Goal: Task Accomplishment & Management: Complete application form

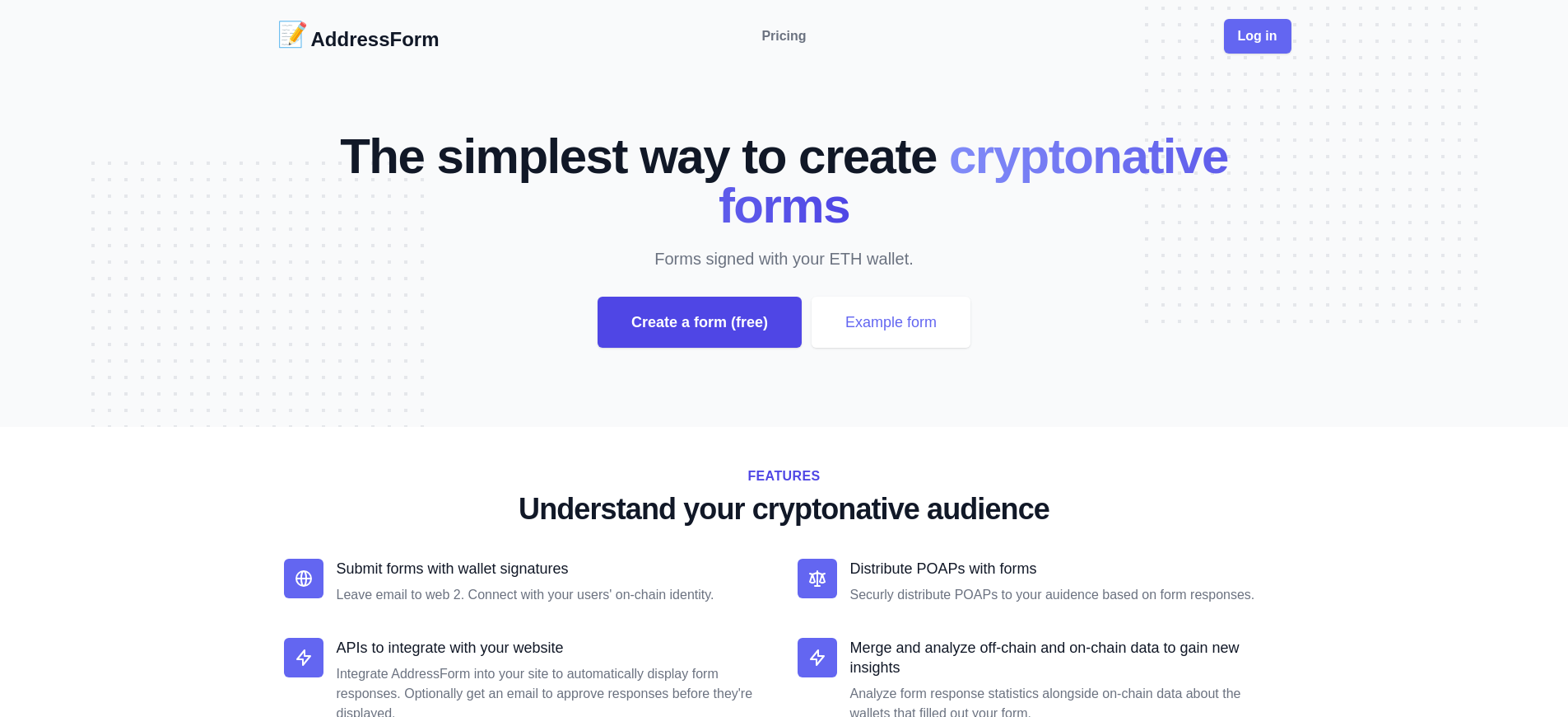
click at [699, 322] on div "Create a form (free)" at bounding box center [700, 322] width 205 height 51
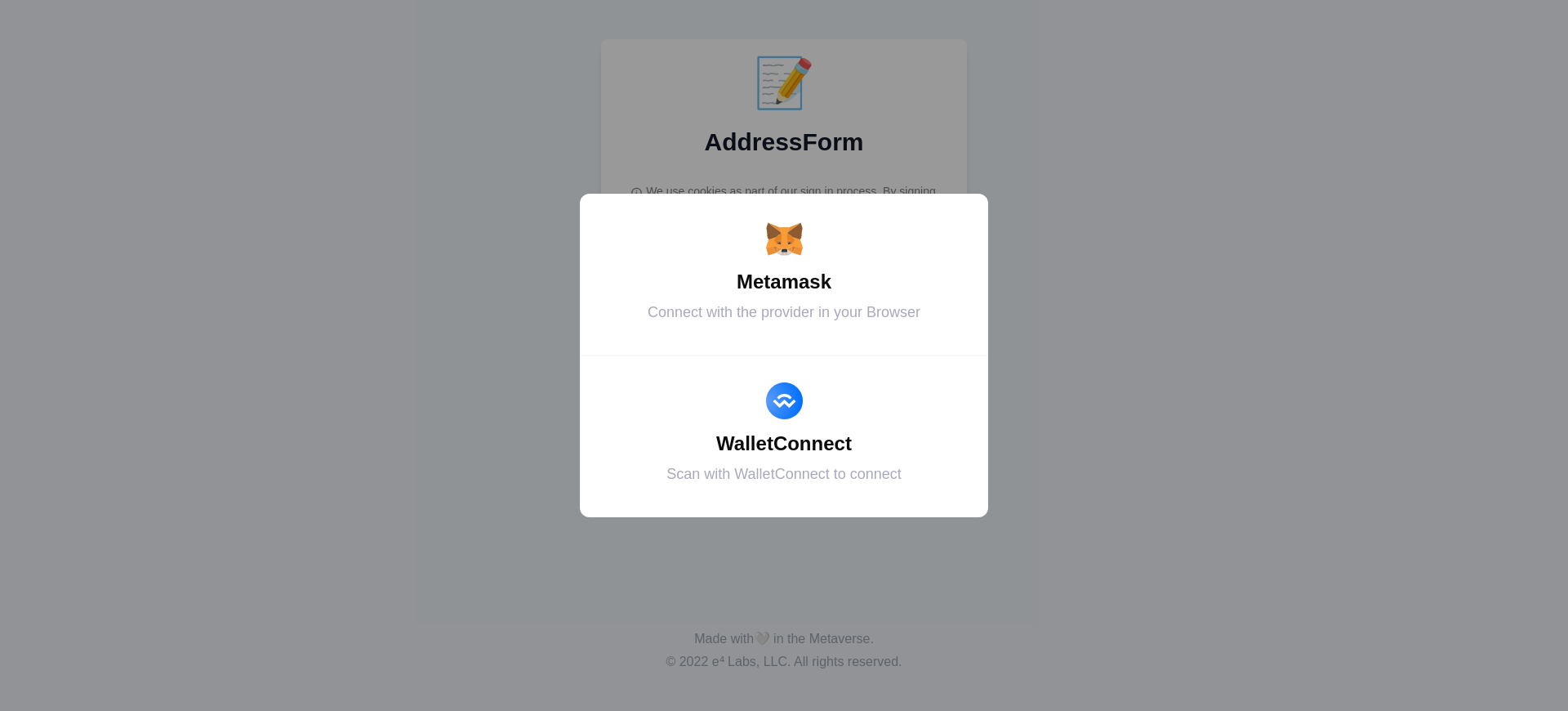
click at [784, 282] on div "Metamask" at bounding box center [784, 282] width 368 height 30
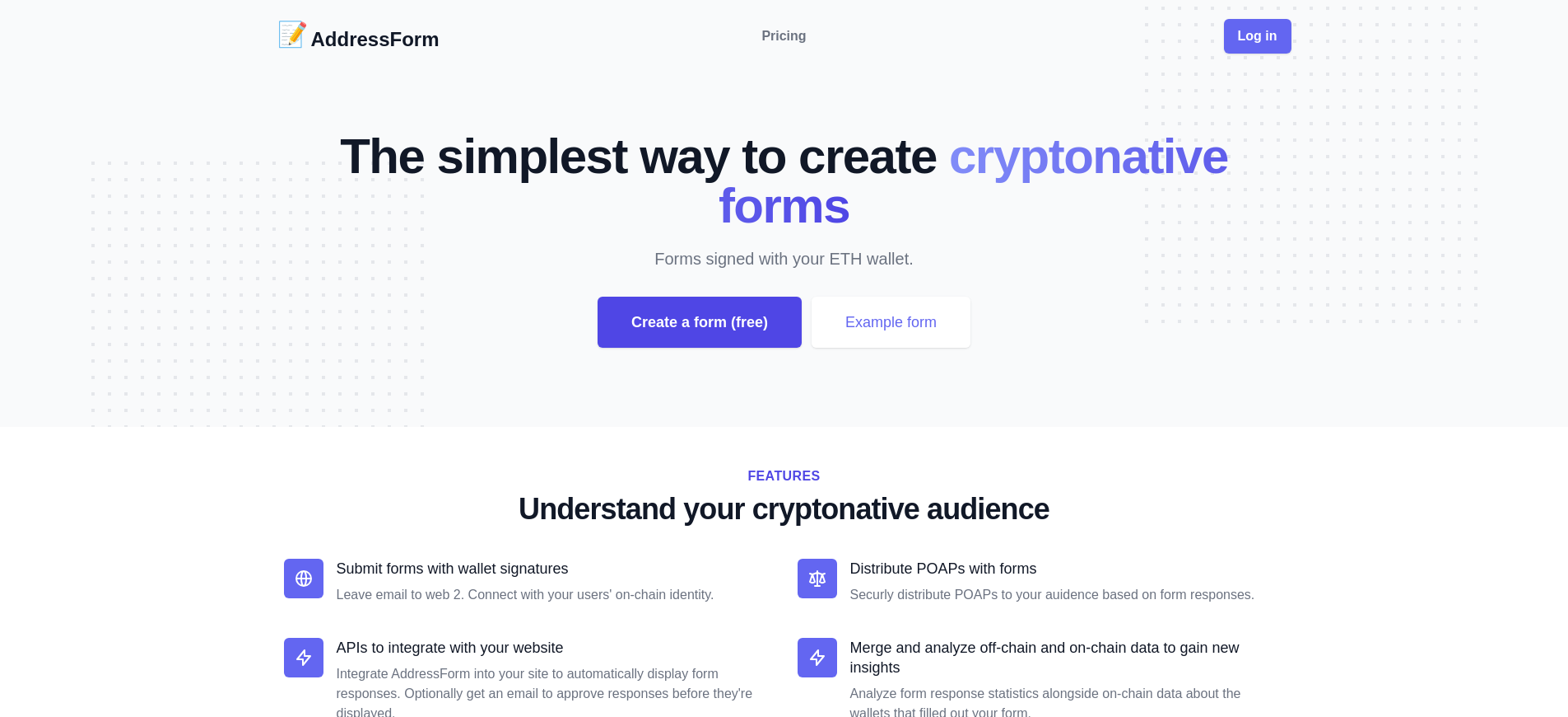
click at [699, 322] on div "Create a form (free)" at bounding box center [700, 322] width 205 height 51
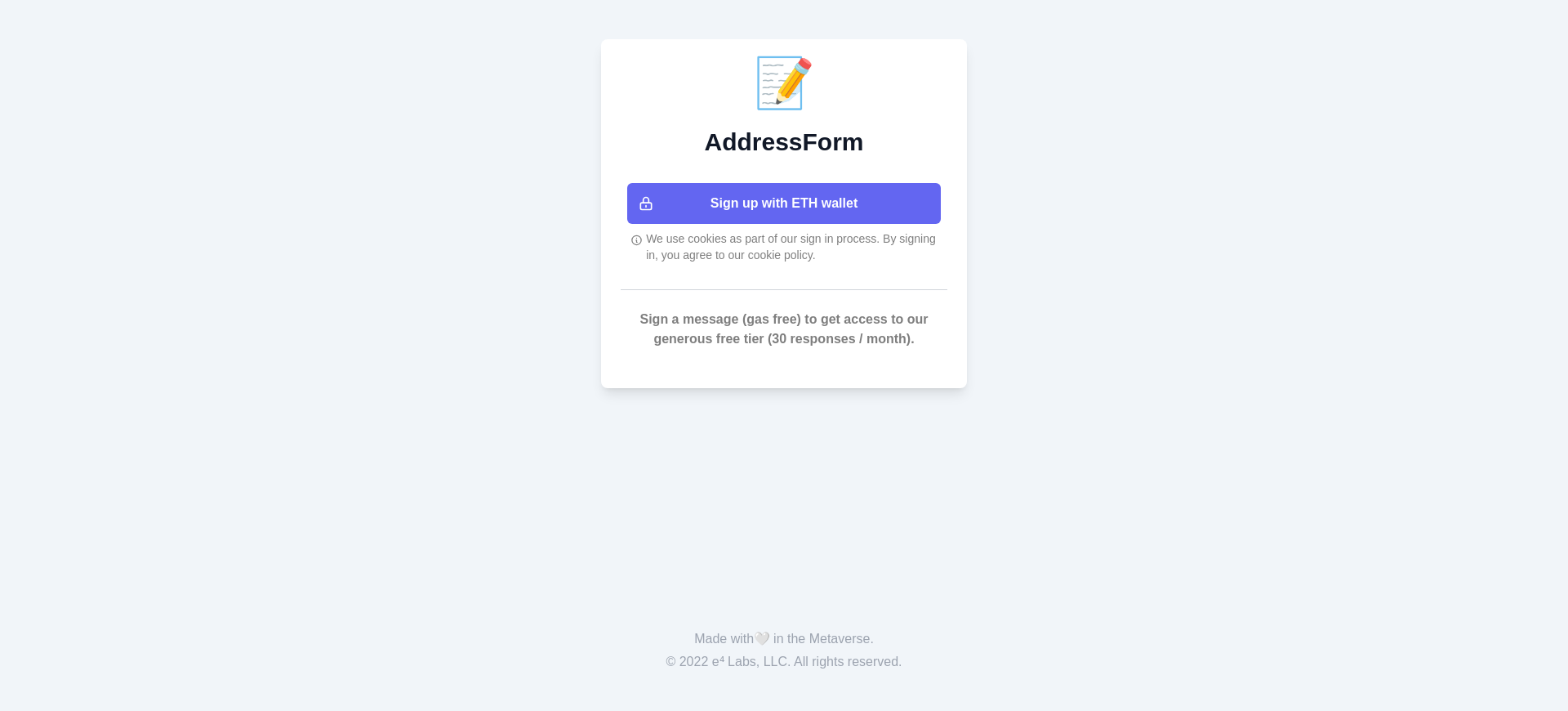
click at [784, 204] on button "Sign up with ETH wallet" at bounding box center [784, 203] width 314 height 41
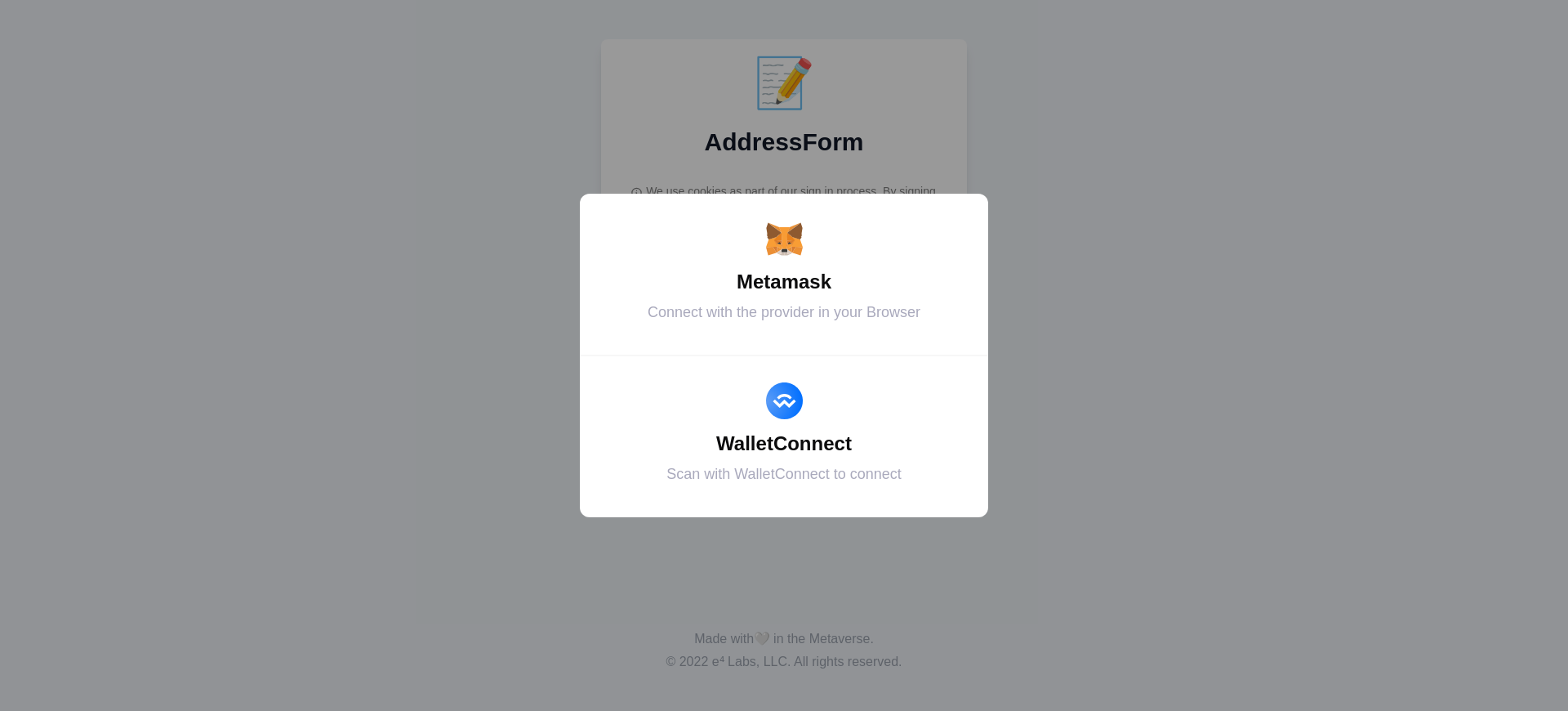
click at [784, 282] on div "Metamask" at bounding box center [784, 282] width 368 height 30
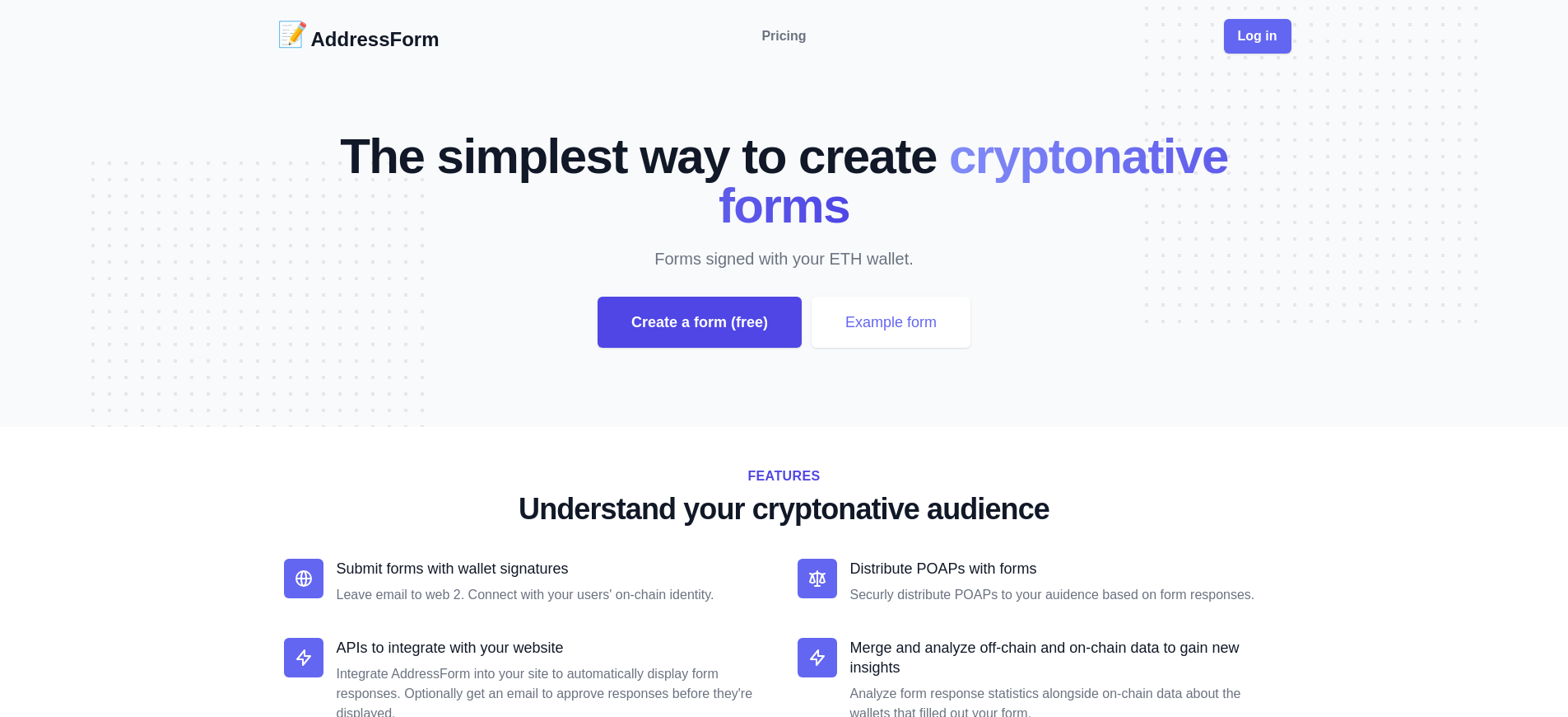
click at [699, 322] on div "Create a form (free)" at bounding box center [700, 322] width 205 height 51
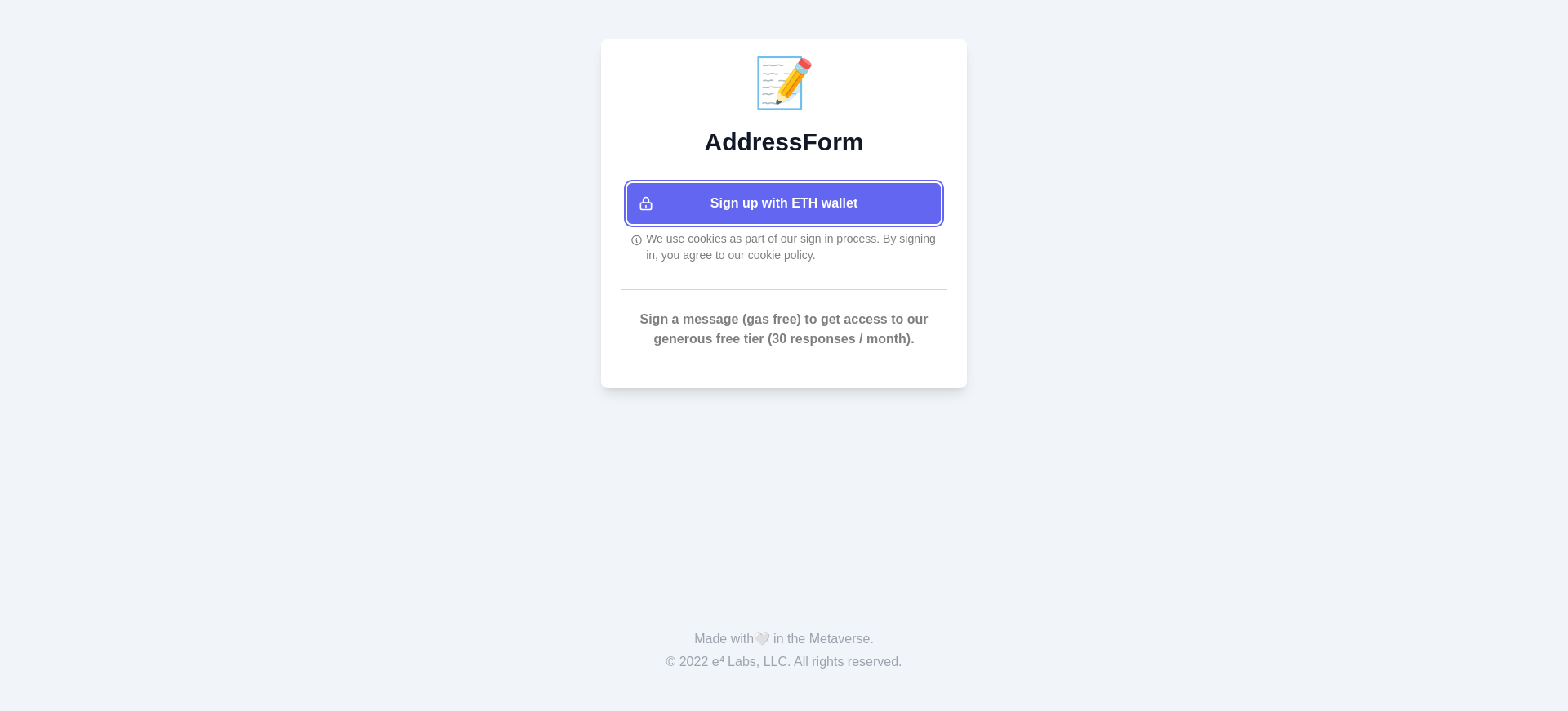
click at [784, 204] on button "Sign up with ETH wallet" at bounding box center [784, 203] width 314 height 41
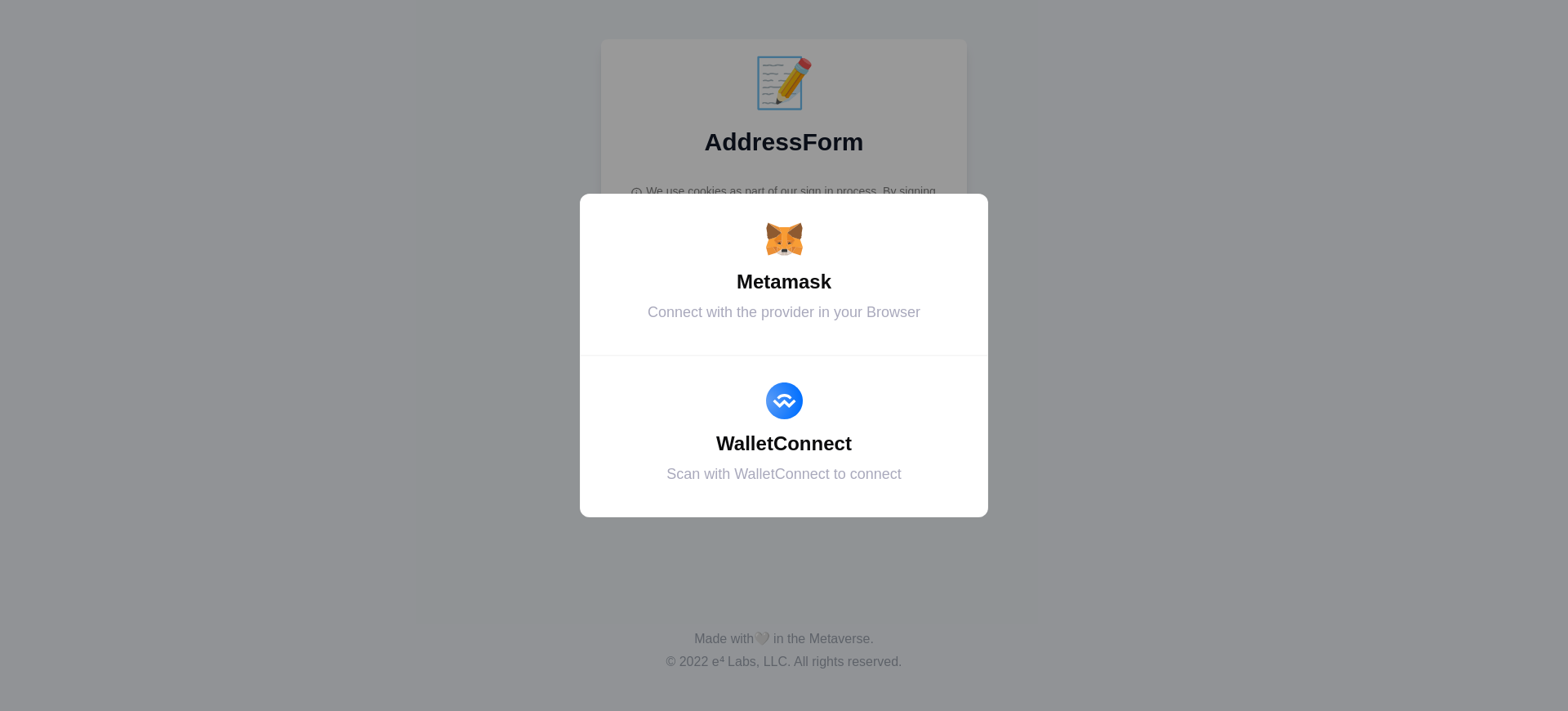
click at [784, 282] on div "Metamask" at bounding box center [784, 282] width 368 height 30
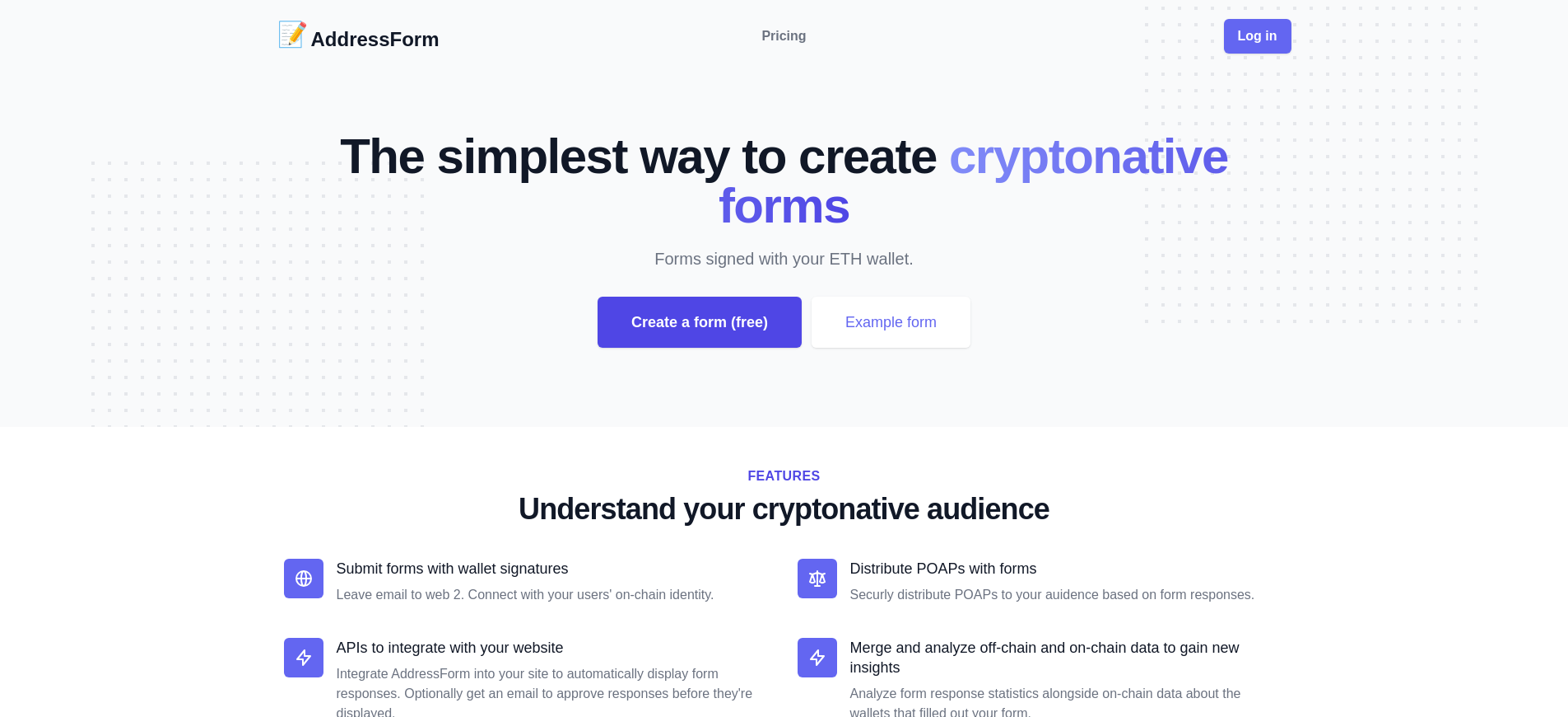
click at [699, 322] on div "Create a form (free)" at bounding box center [700, 322] width 205 height 51
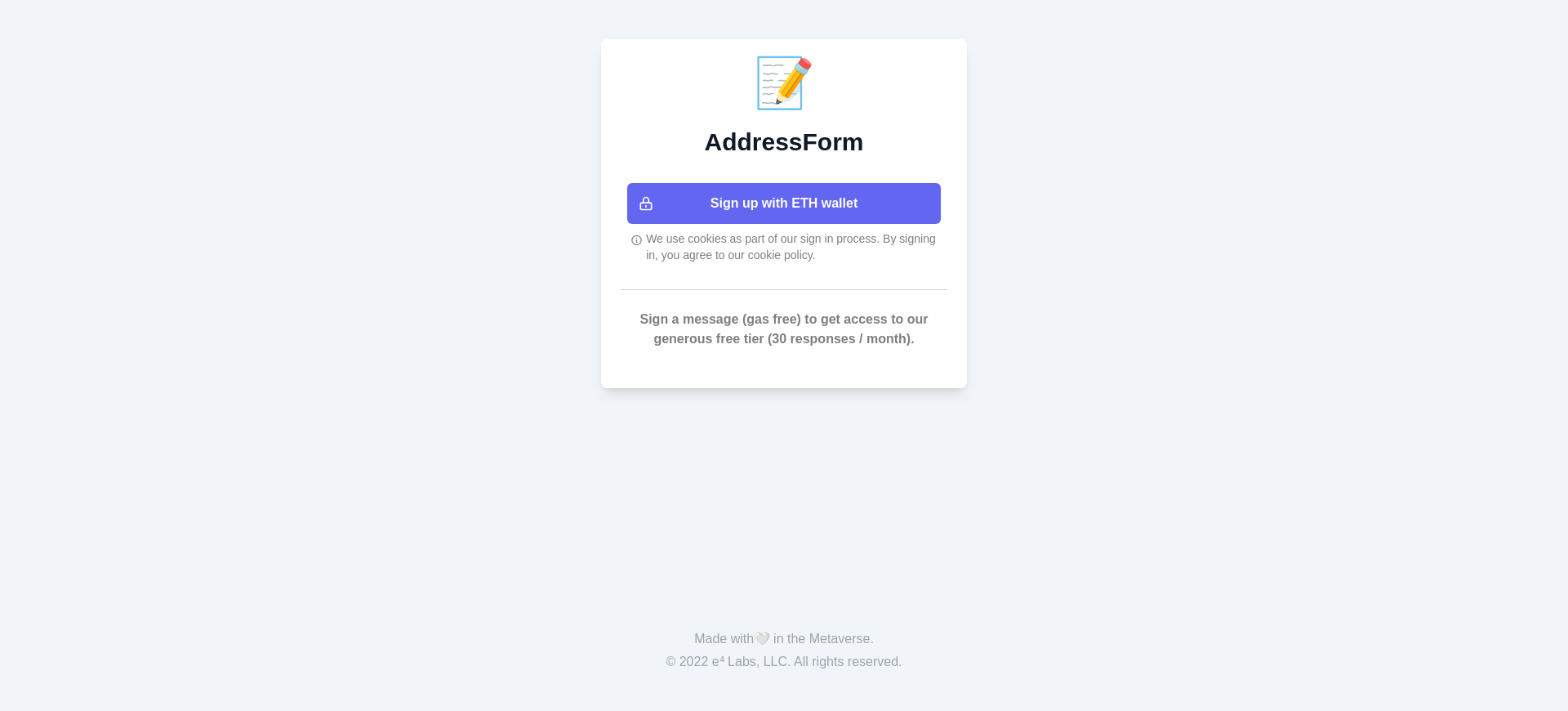
click at [784, 204] on button "Sign up with ETH wallet" at bounding box center [784, 203] width 314 height 41
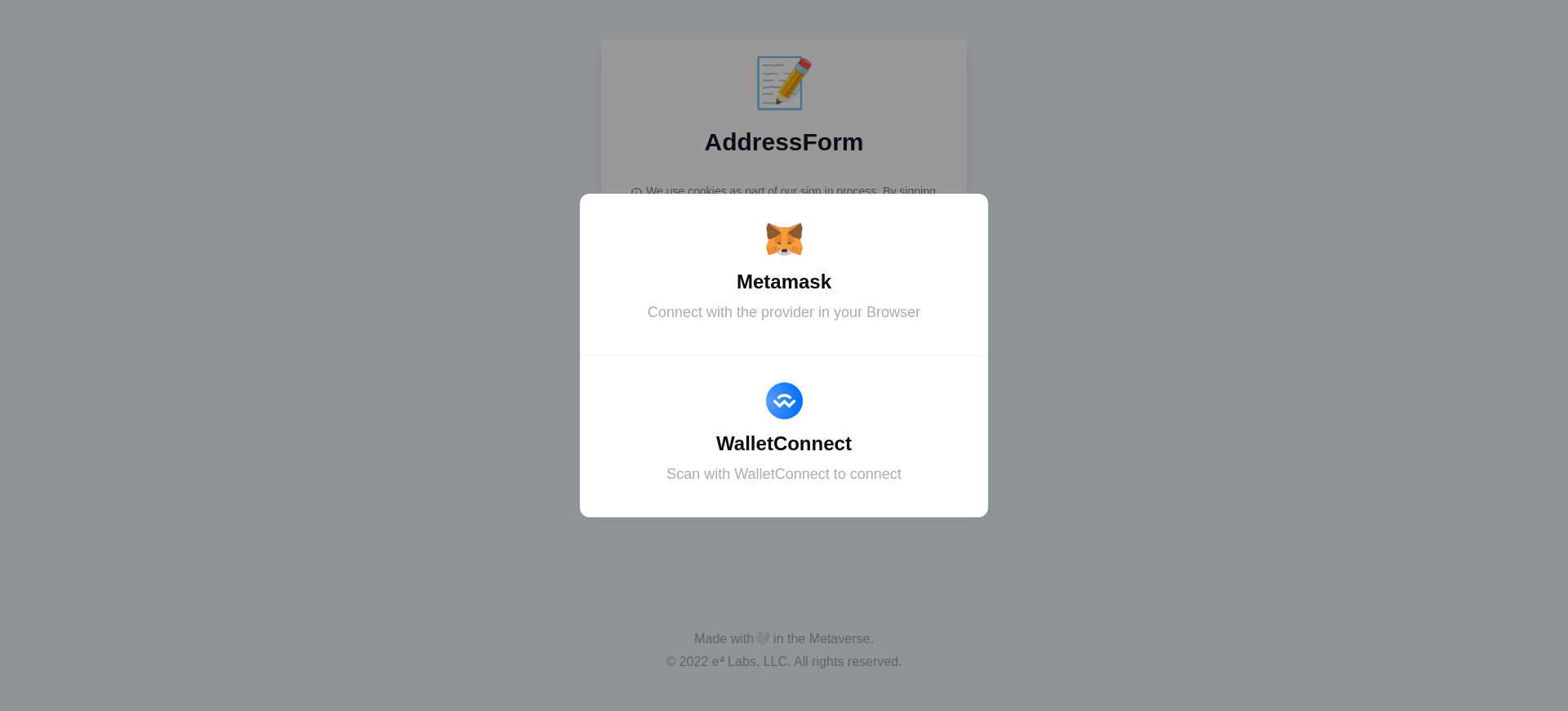
click at [784, 282] on div "Metamask" at bounding box center [784, 282] width 368 height 30
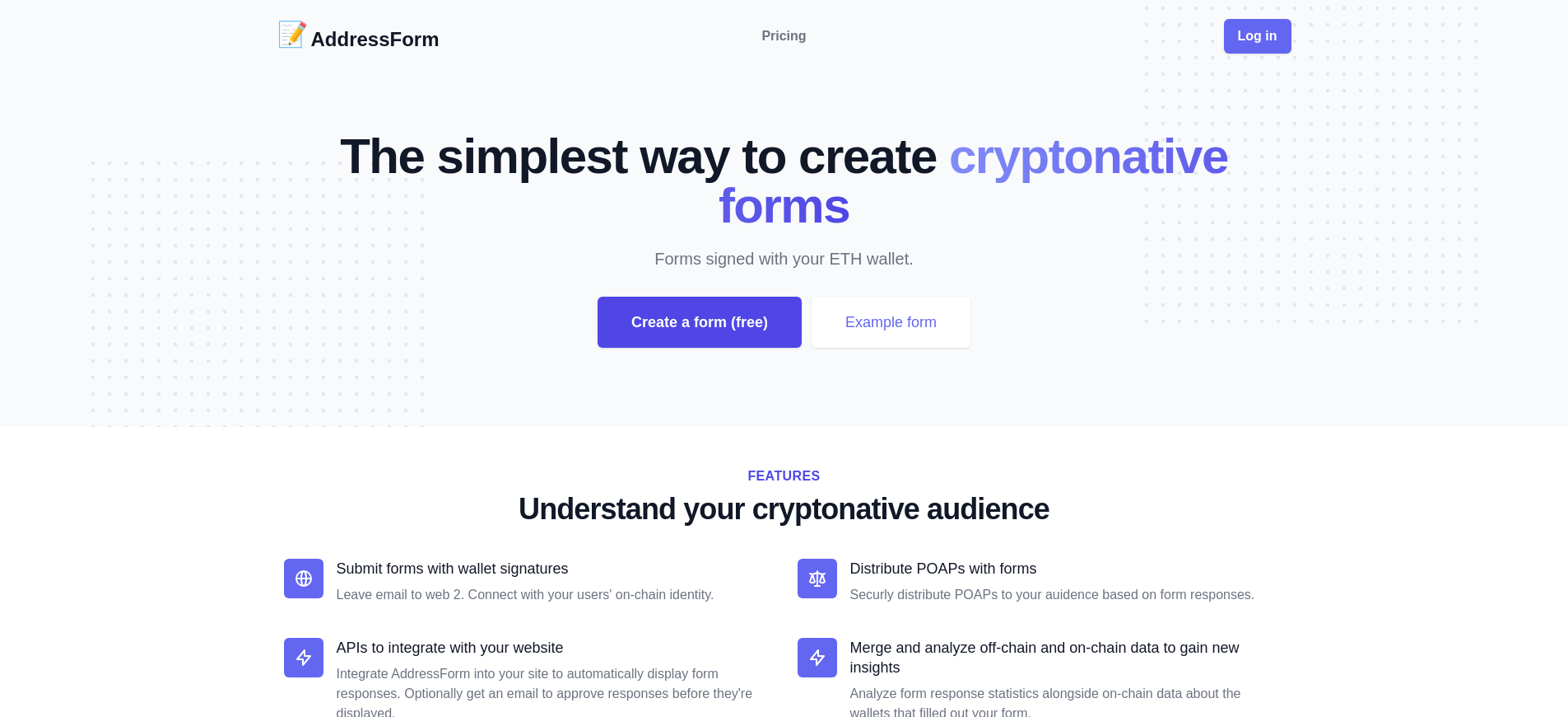
click at [699, 322] on div "Create a form (free)" at bounding box center [700, 322] width 205 height 51
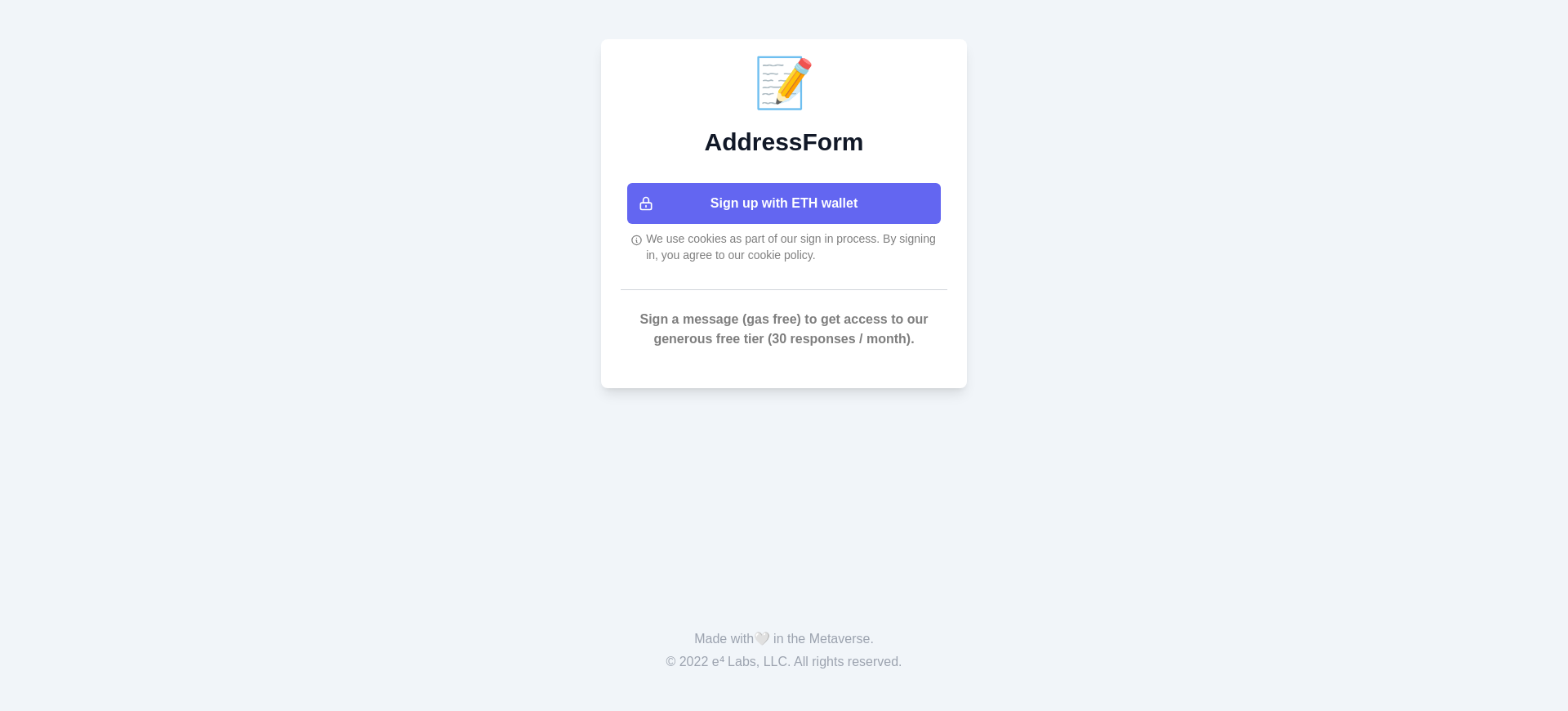
click at [784, 204] on button "Sign up with ETH wallet" at bounding box center [784, 203] width 314 height 41
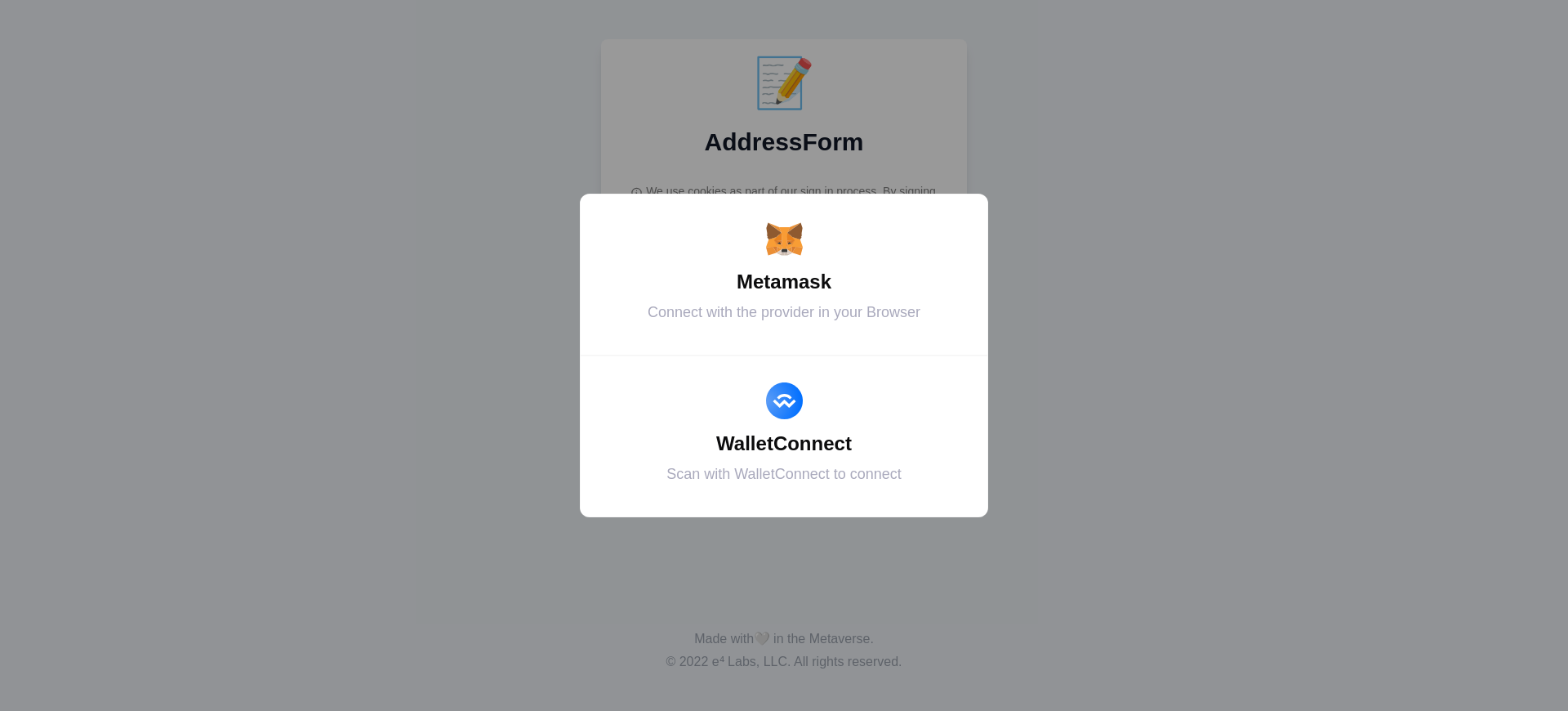
click at [784, 282] on div "Metamask" at bounding box center [784, 282] width 368 height 30
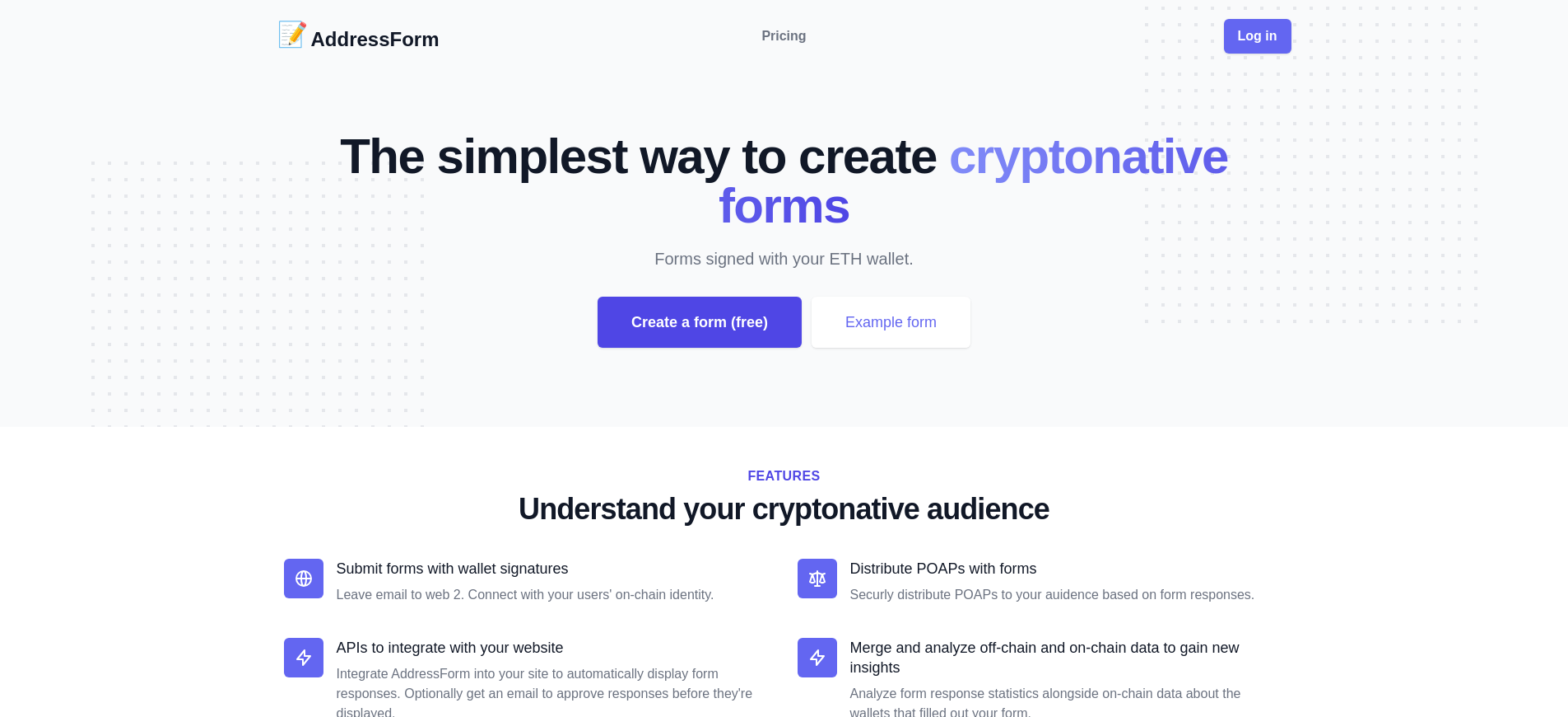
click at [699, 322] on div "Create a form (free)" at bounding box center [700, 322] width 205 height 51
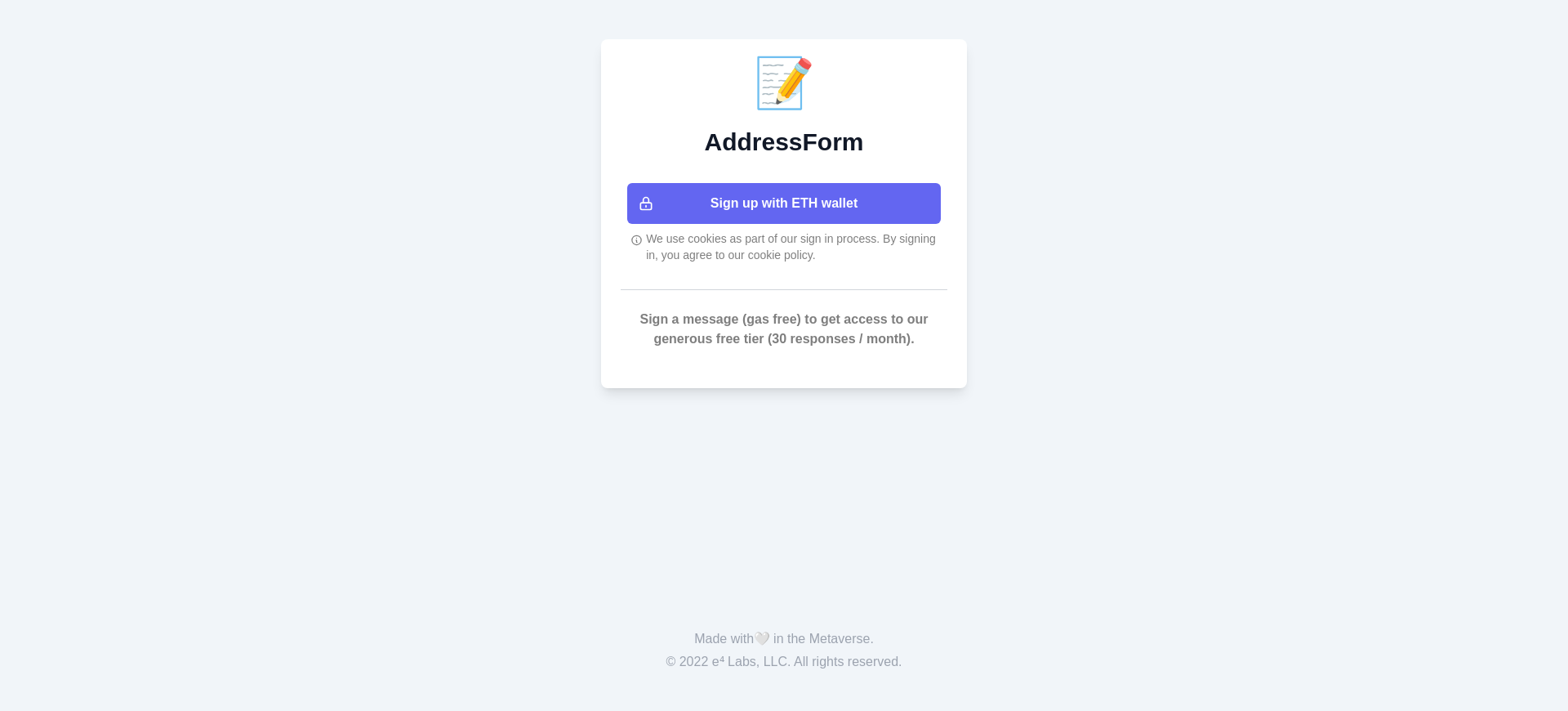
click at [784, 204] on button "Sign up with ETH wallet" at bounding box center [784, 203] width 314 height 41
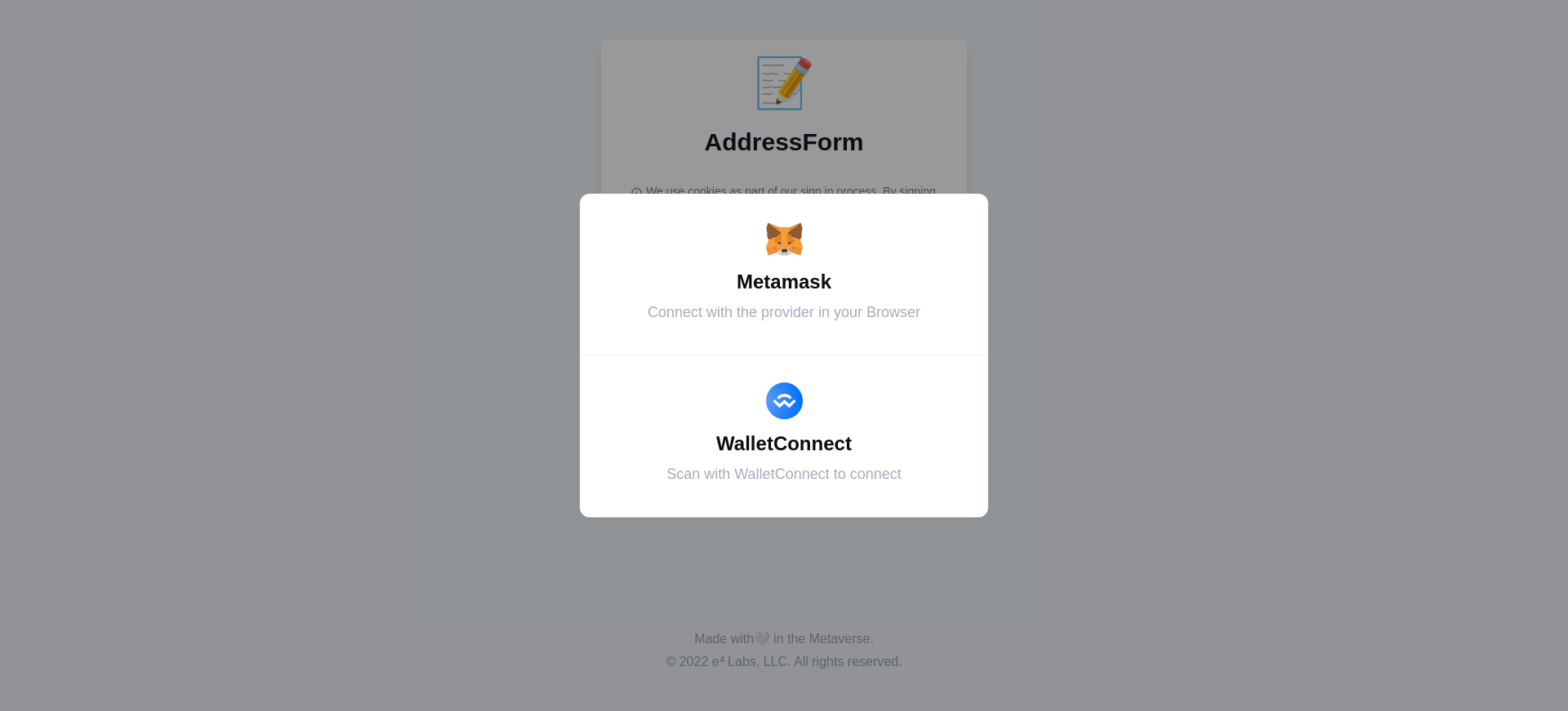
click at [784, 282] on div "Metamask" at bounding box center [784, 282] width 368 height 30
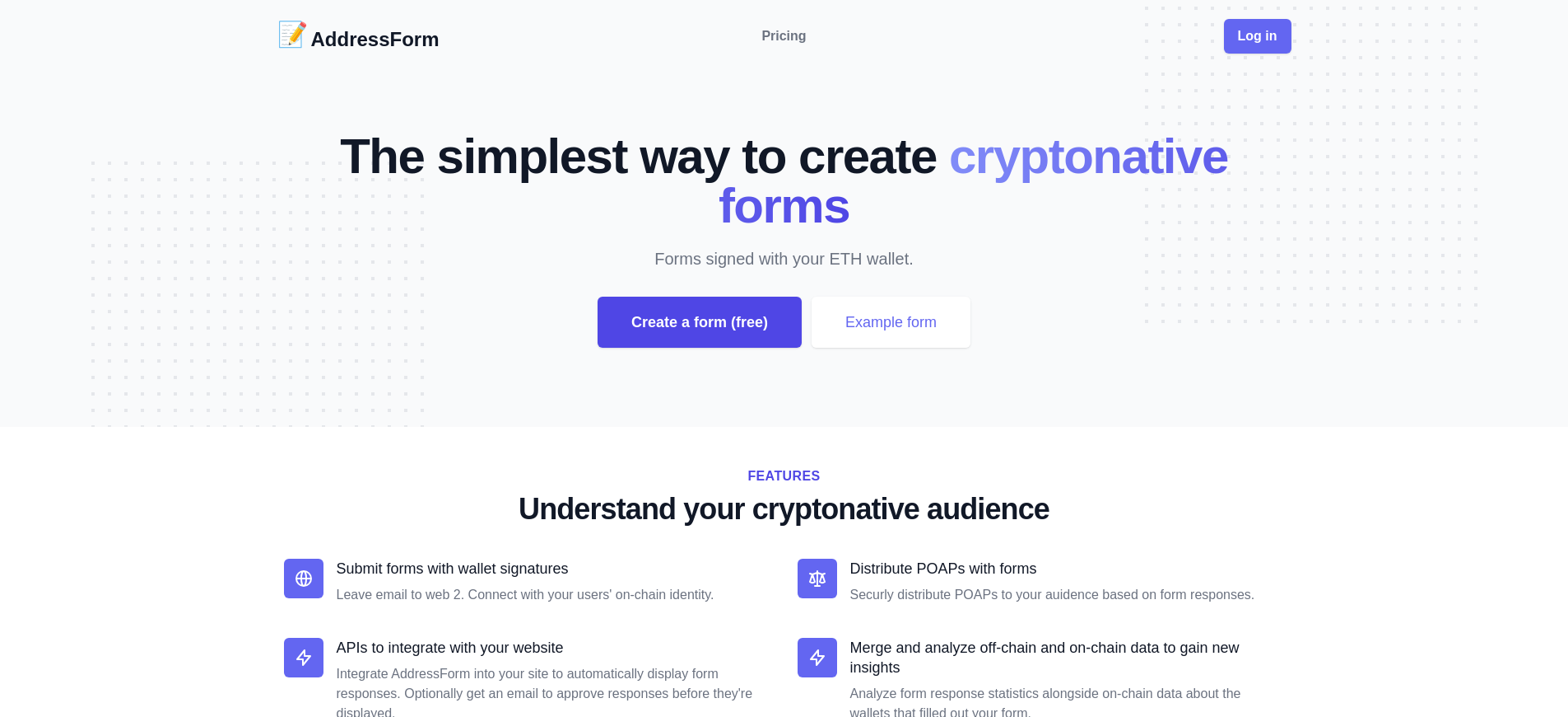
click at [699, 322] on div "Create a form (free)" at bounding box center [700, 322] width 205 height 51
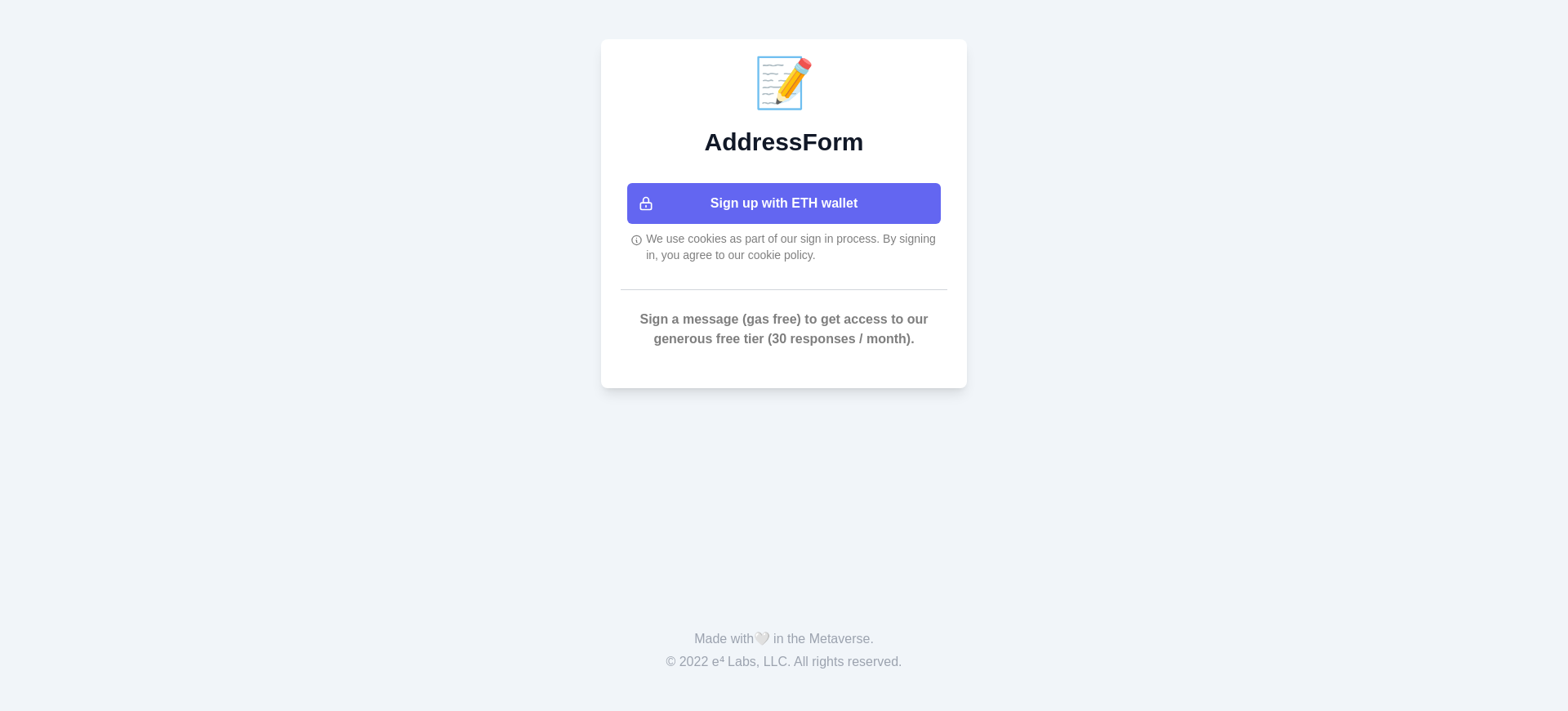
click at [784, 204] on button "Sign up with ETH wallet" at bounding box center [784, 203] width 314 height 41
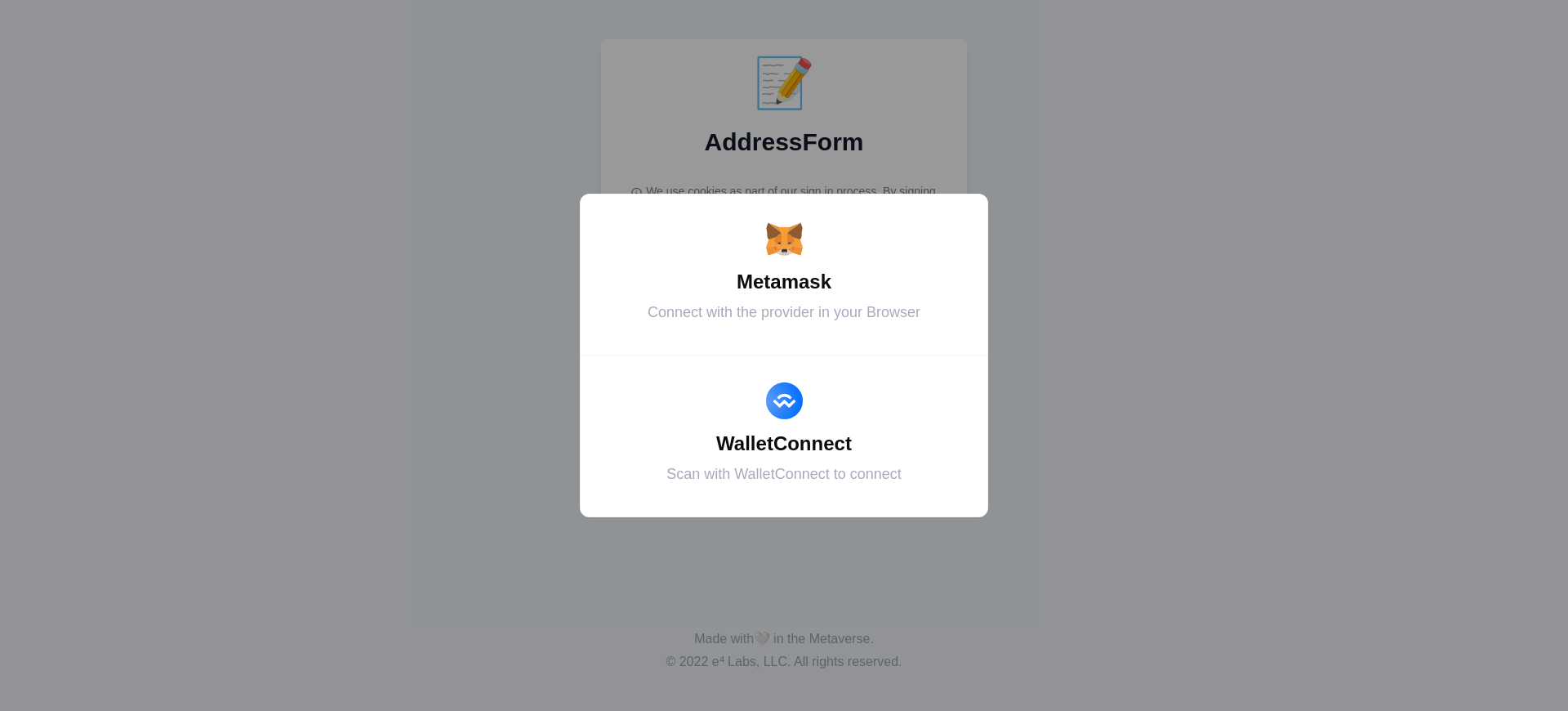
click at [784, 282] on div "Metamask" at bounding box center [784, 282] width 368 height 30
